Goal: Information Seeking & Learning: Learn about a topic

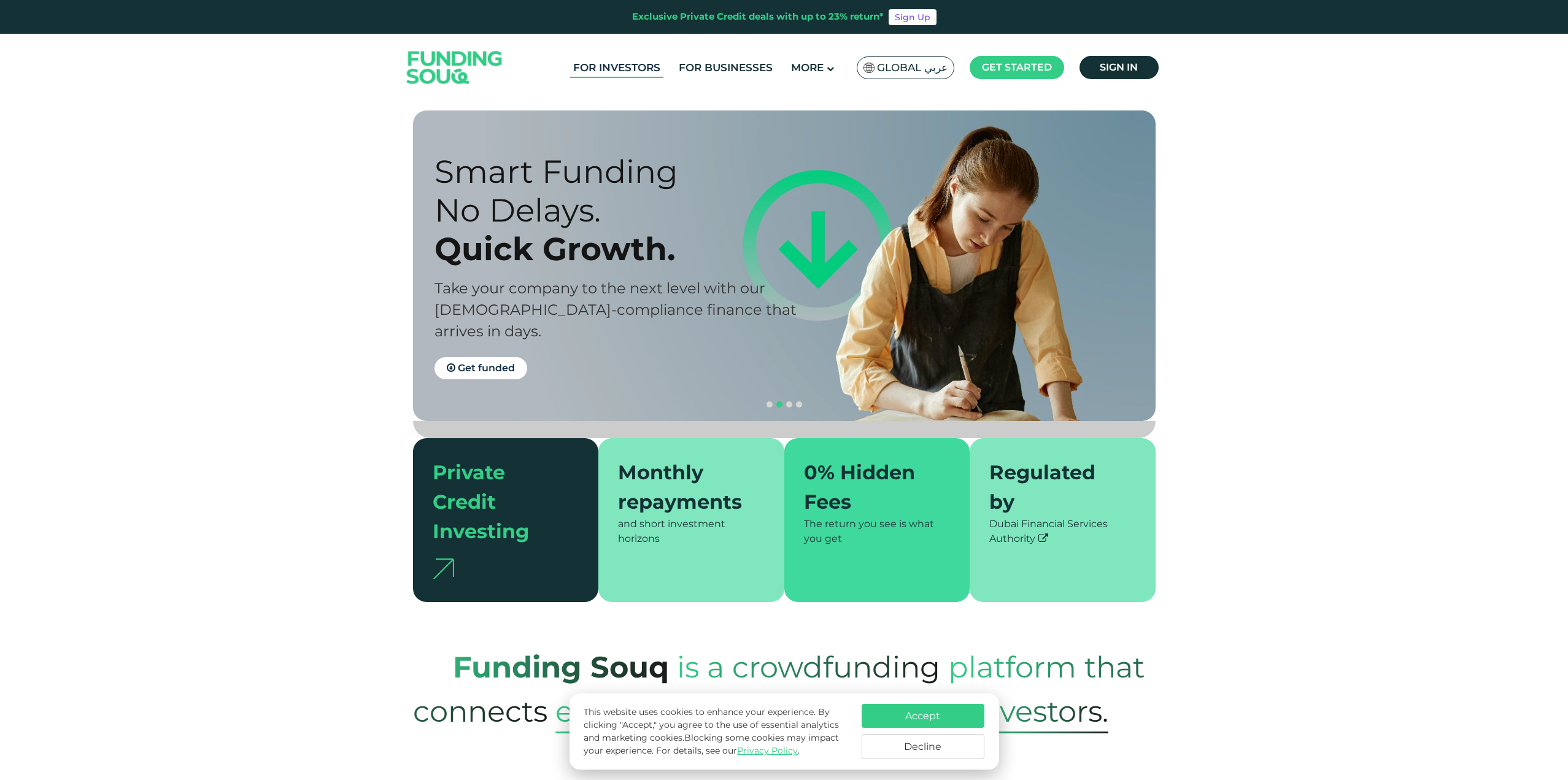
click at [650, 65] on link "For Investors" at bounding box center [617, 67] width 93 height 20
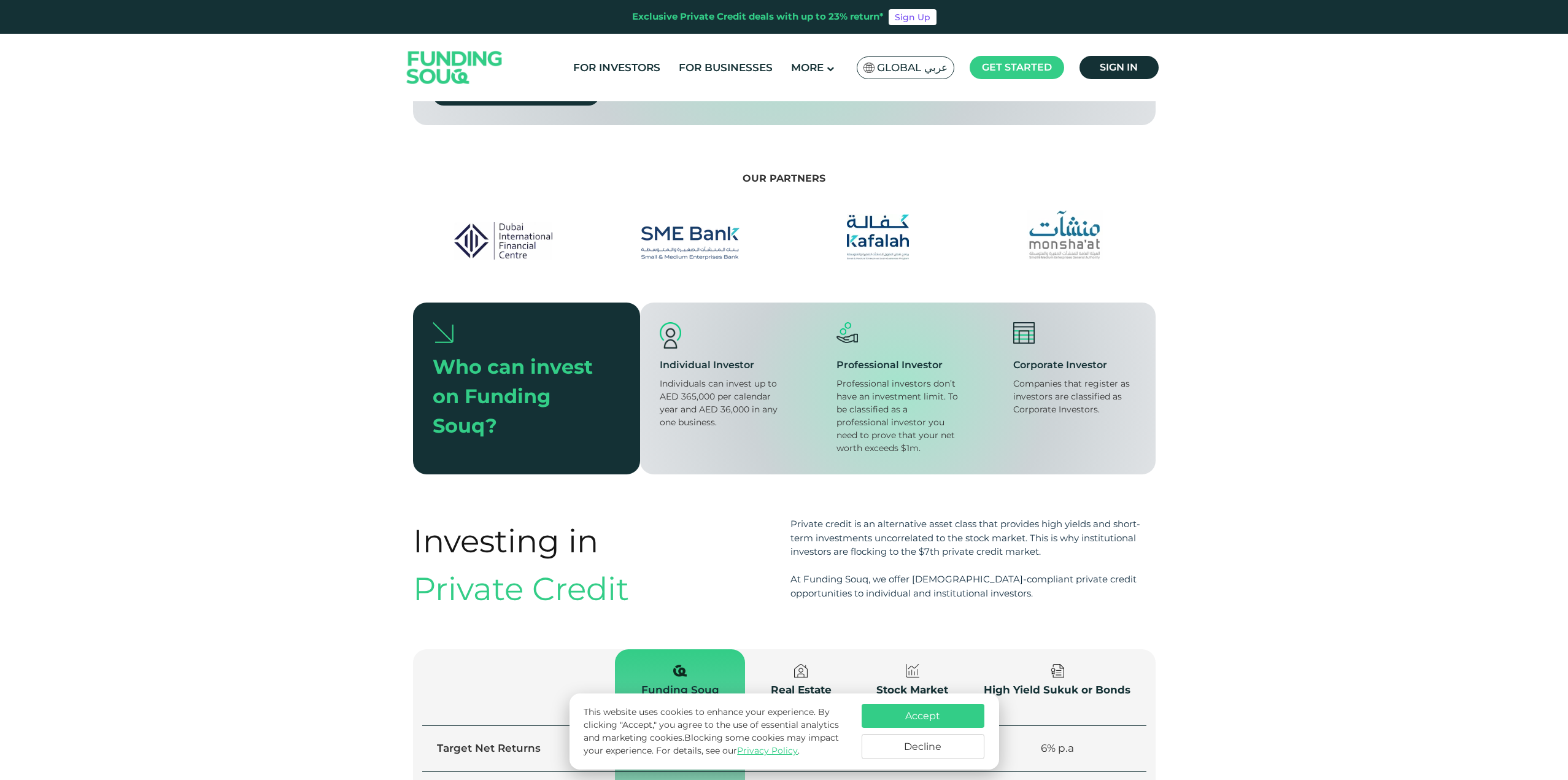
scroll to position [1151, 0]
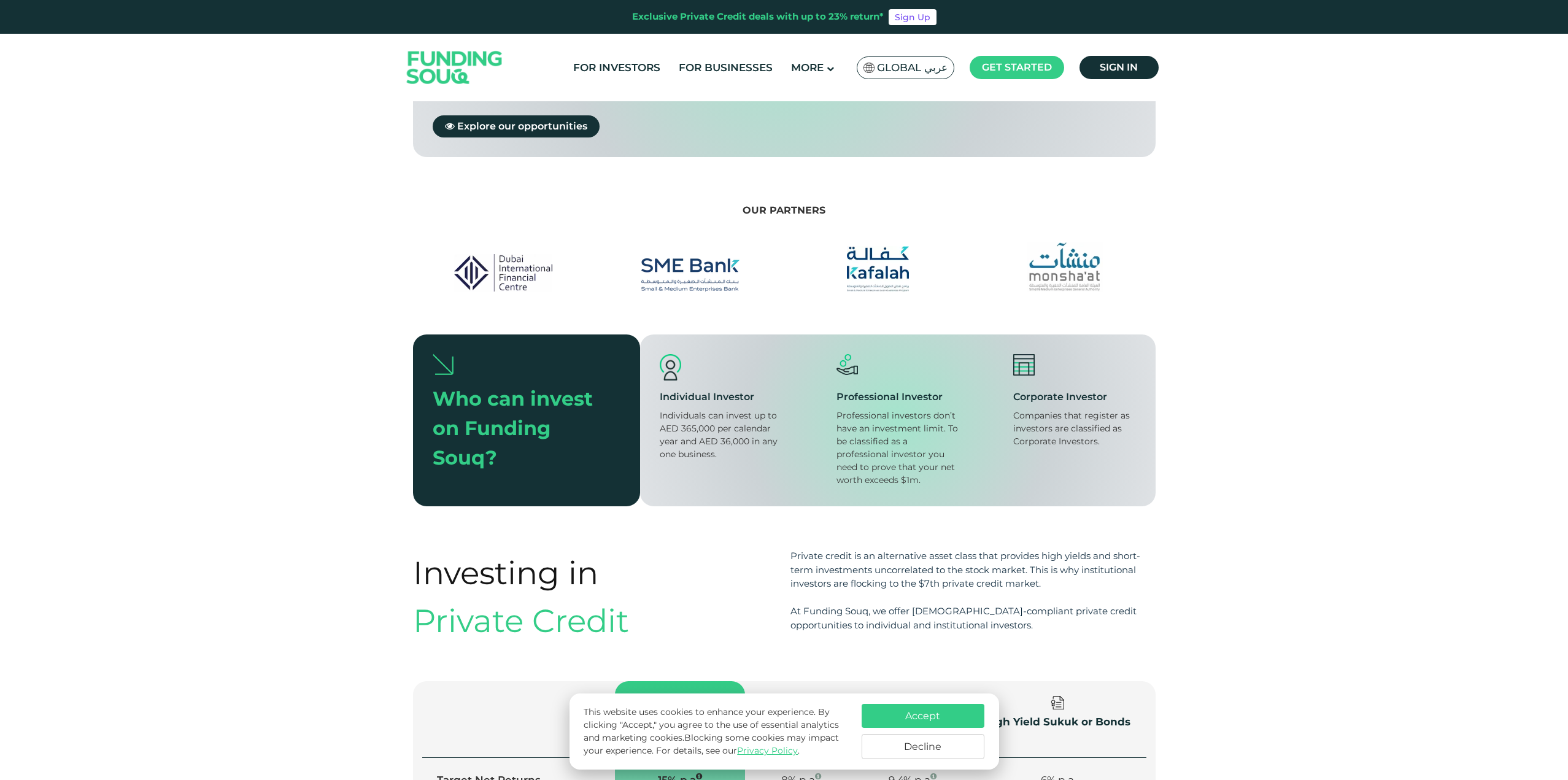
click at [1068, 254] on img at bounding box center [1064, 267] width 76 height 49
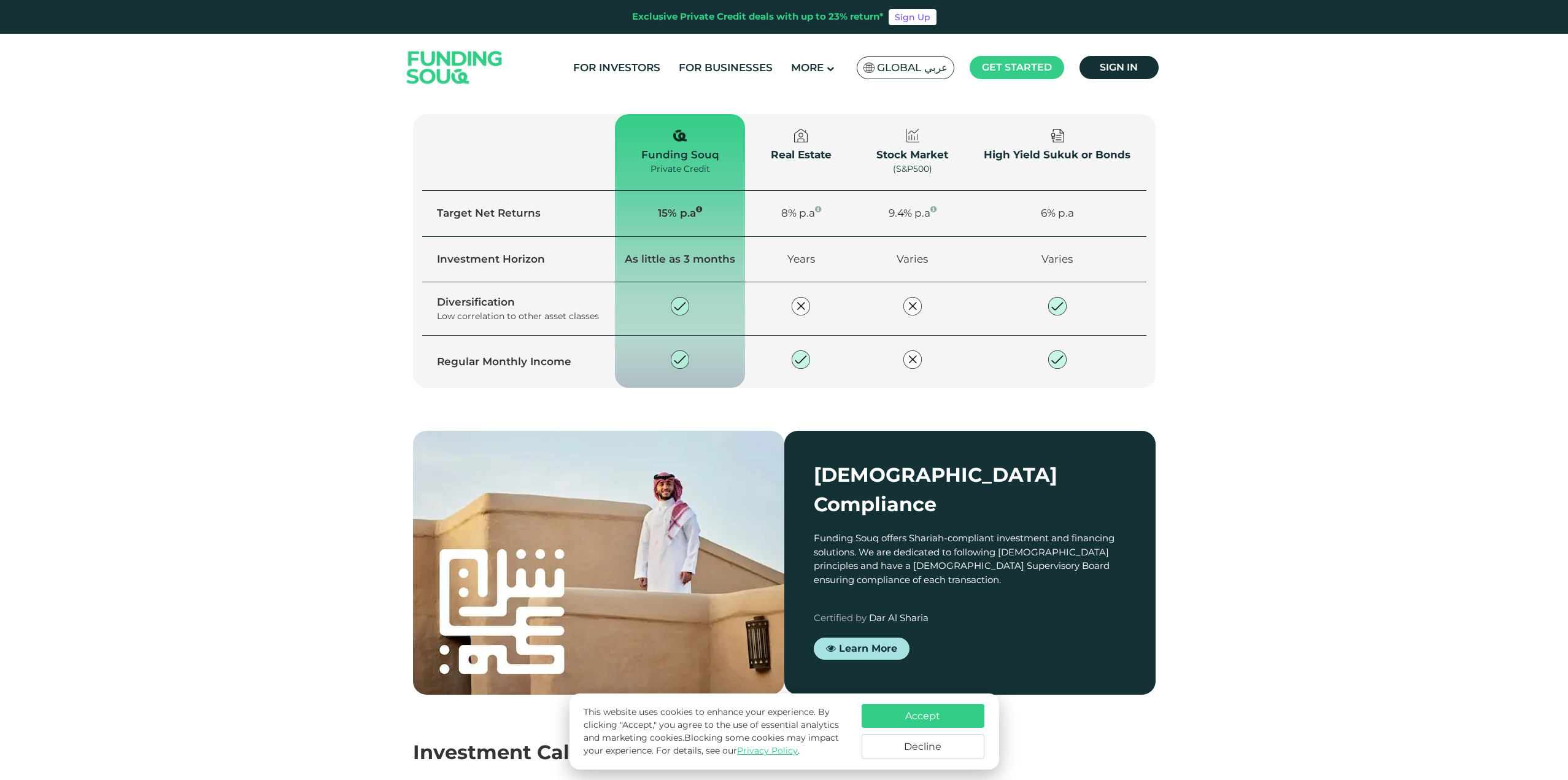
scroll to position [1719, 0]
click at [865, 642] on span "Learn More" at bounding box center [868, 648] width 58 height 11
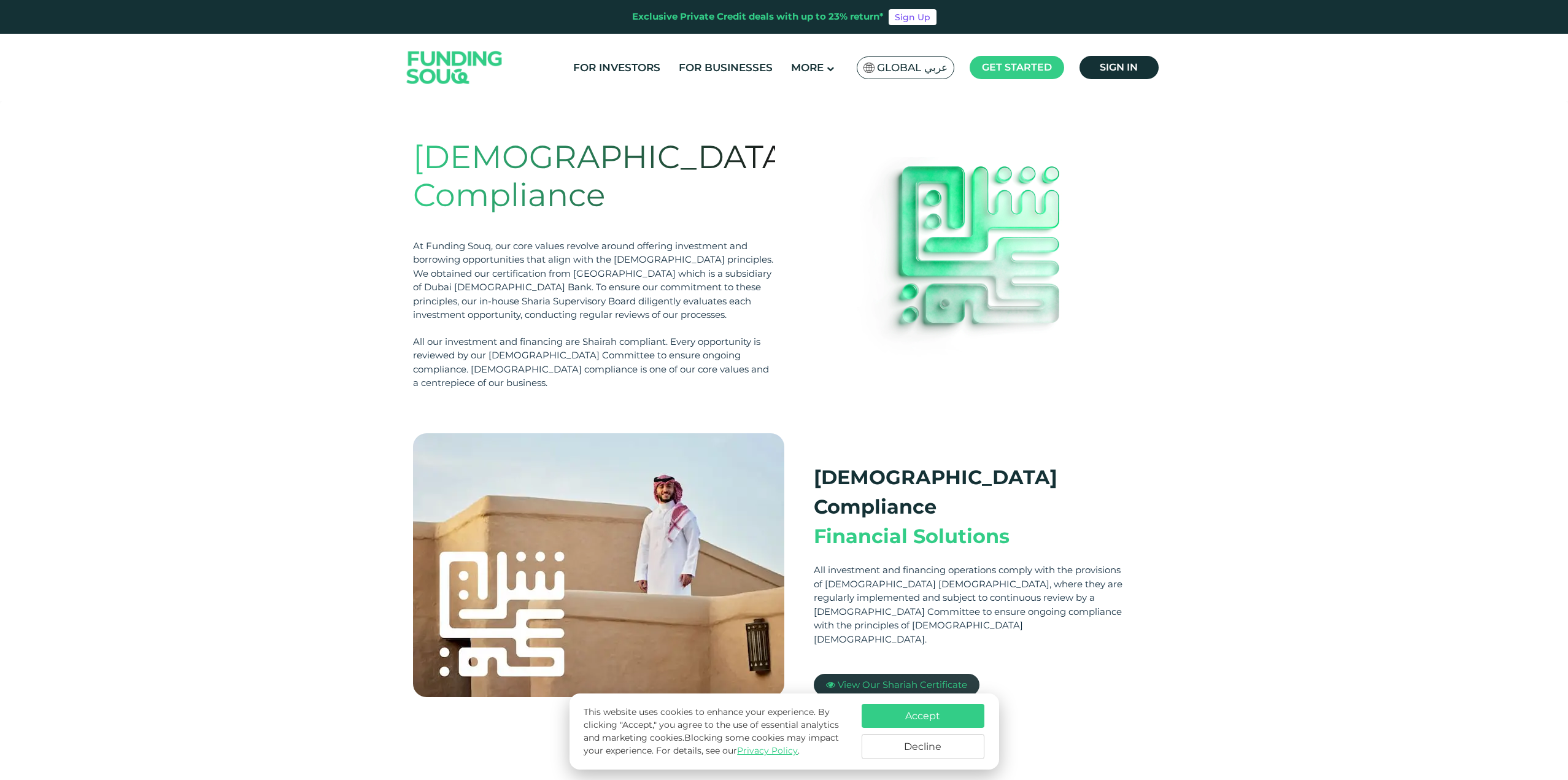
click at [911, 679] on span "View Our Shariah Certificate" at bounding box center [903, 685] width 129 height 11
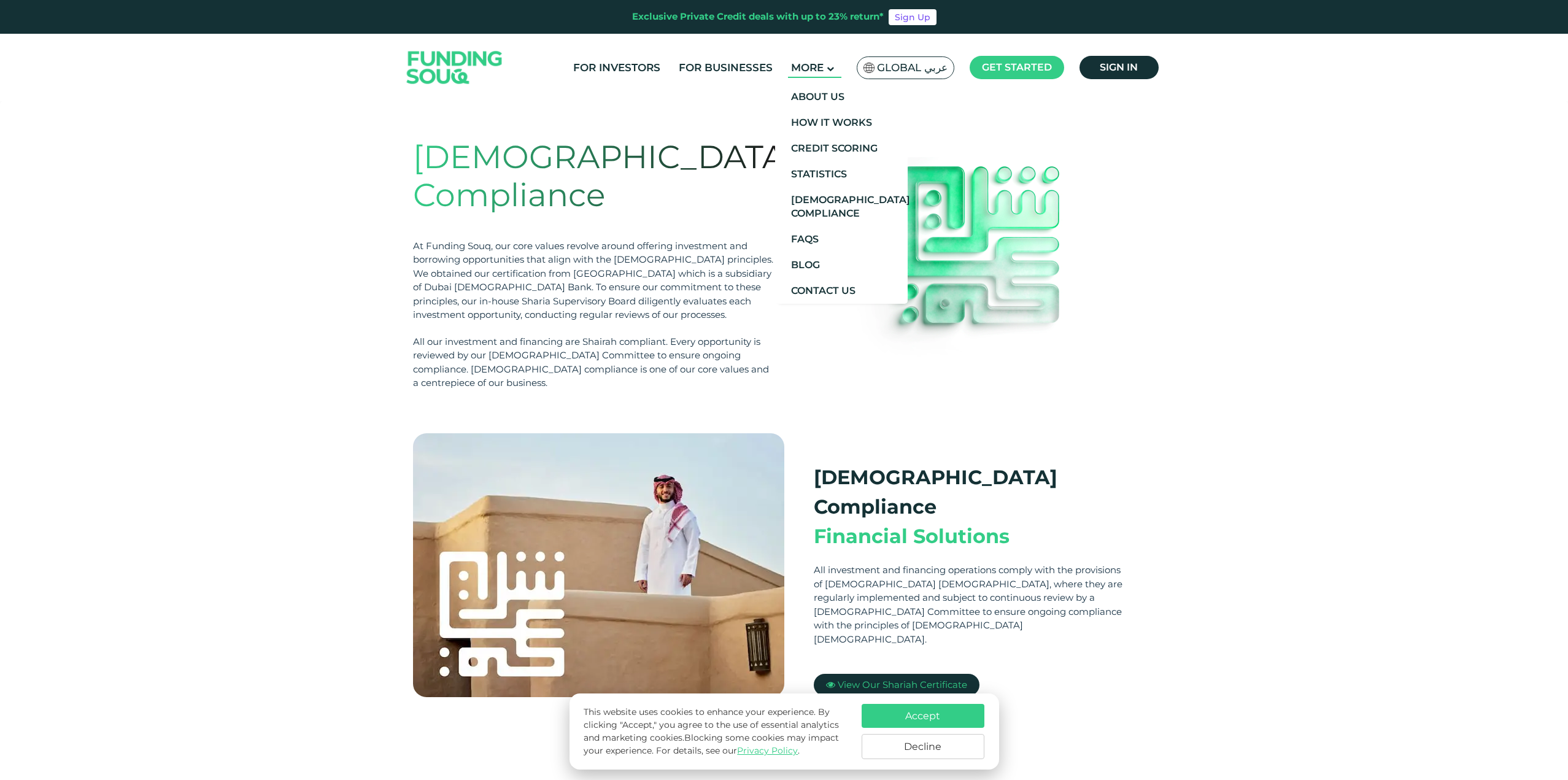
click at [823, 68] on span "More" at bounding box center [808, 67] width 33 height 12
click at [831, 170] on link "Statistics" at bounding box center [841, 174] width 132 height 25
